Goal: Task Accomplishment & Management: Use online tool/utility

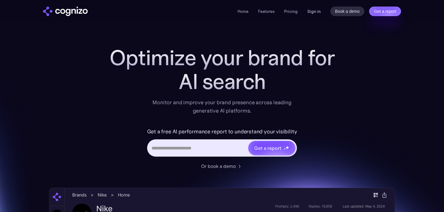
click at [318, 8] on link "Sign in" at bounding box center [313, 11] width 13 height 7
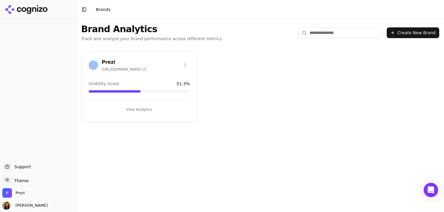
click at [143, 70] on icon at bounding box center [144, 70] width 2 height 2
click at [170, 72] on div "Prezi [URL][DOMAIN_NAME]" at bounding box center [138, 66] width 115 height 15
click at [123, 71] on span "[URL][DOMAIN_NAME]" at bounding box center [124, 69] width 44 height 5
click at [101, 60] on div "Prezi [URL][DOMAIN_NAME]" at bounding box center [118, 65] width 58 height 13
click at [105, 60] on h3 "Prezi" at bounding box center [124, 62] width 44 height 7
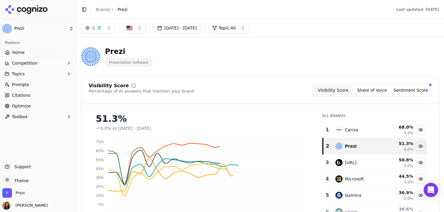
click at [33, 108] on link "Optimize" at bounding box center [37, 106] width 71 height 10
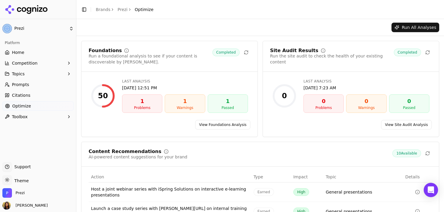
click at [227, 126] on link "View Foundations Analysis" at bounding box center [222, 125] width 55 height 10
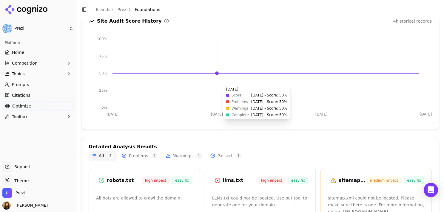
scroll to position [122, 0]
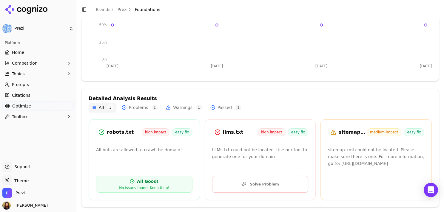
click at [255, 188] on button "Solve Problem" at bounding box center [260, 184] width 96 height 17
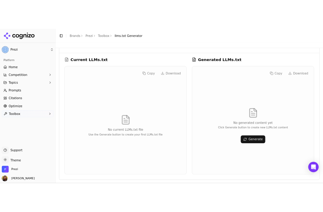
scroll to position [23, 0]
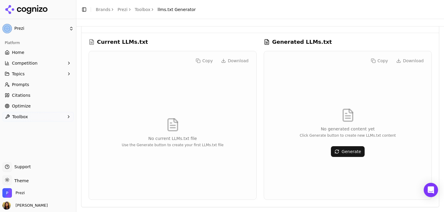
click at [351, 154] on button "Generate" at bounding box center [348, 151] width 34 height 11
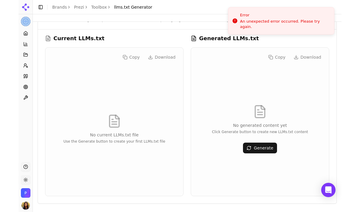
scroll to position [22, 0]
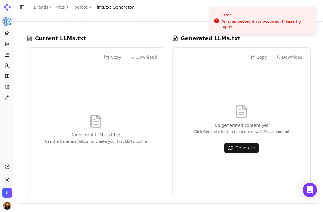
click at [238, 148] on button "Generate" at bounding box center [241, 148] width 34 height 11
click at [250, 146] on button "Generate" at bounding box center [241, 148] width 34 height 11
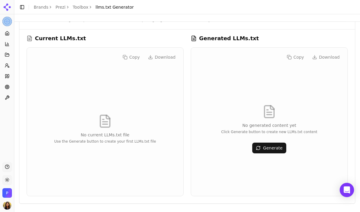
click at [274, 148] on button "Generate" at bounding box center [269, 148] width 34 height 11
